Goal: Transaction & Acquisition: Purchase product/service

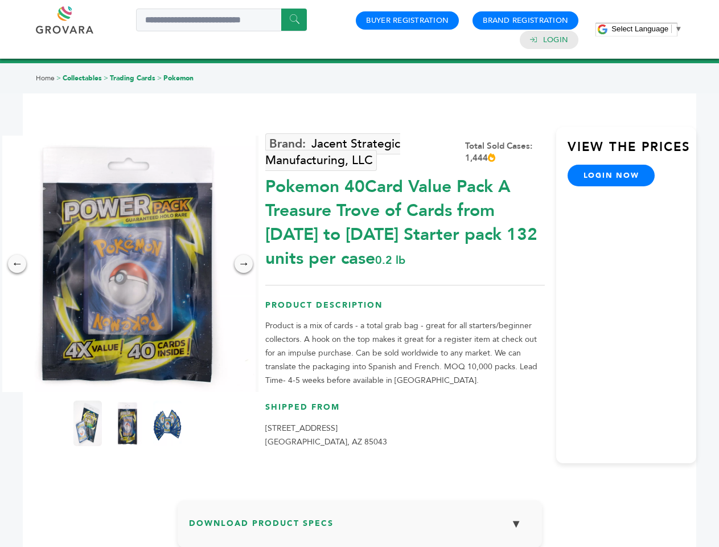
click at [647, 28] on span "Select Language" at bounding box center [639, 28] width 57 height 9
click at [128, 264] on img at bounding box center [127, 263] width 256 height 256
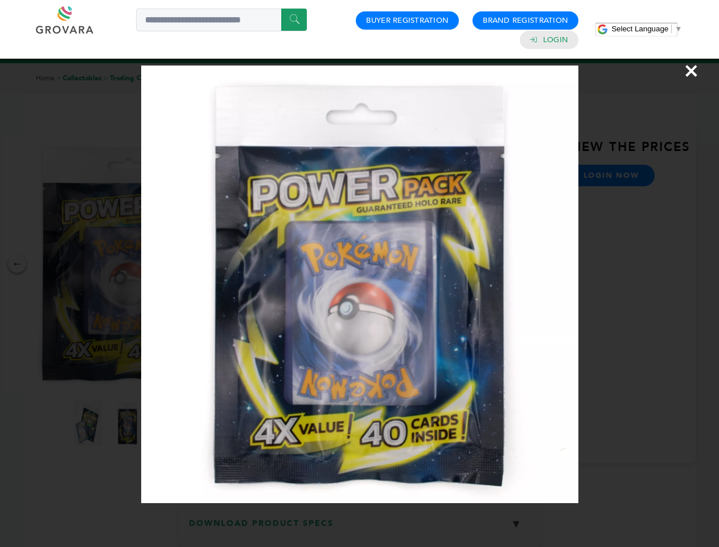
click at [17, 264] on div "×" at bounding box center [359, 273] width 719 height 547
click at [244, 264] on div "→" at bounding box center [244, 263] width 18 height 18
click at [88, 423] on img at bounding box center [87, 423] width 28 height 46
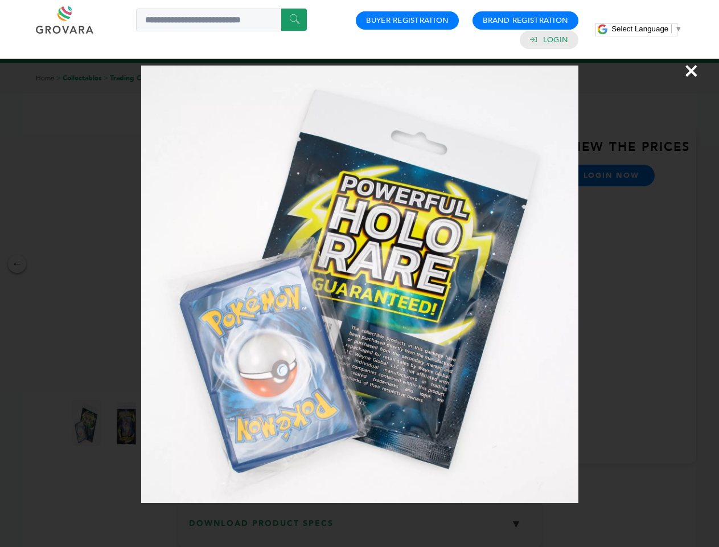
click at [128, 423] on div "×" at bounding box center [359, 273] width 719 height 547
click at [167, 423] on img at bounding box center [167, 423] width 37 height 57
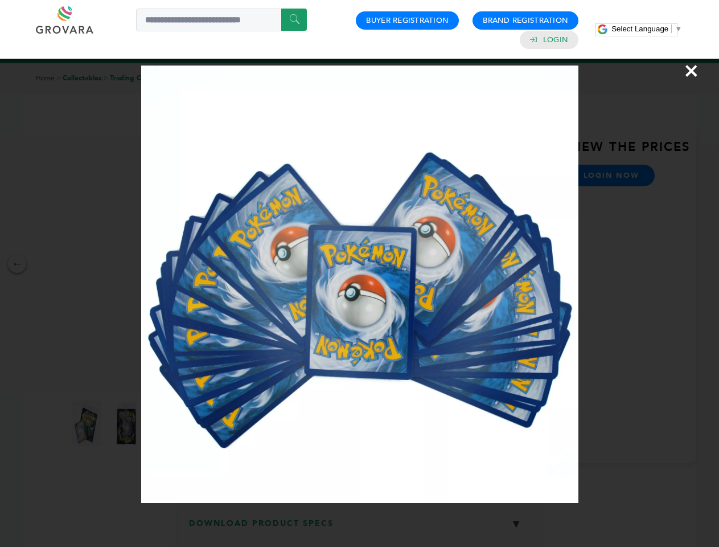
click at [360, 528] on div "×" at bounding box center [359, 273] width 719 height 547
